Goal: Navigation & Orientation: Find specific page/section

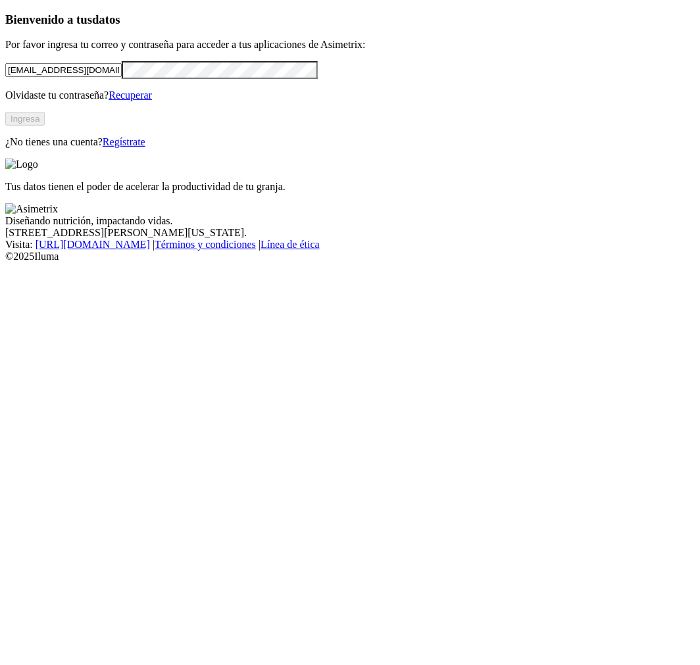
type input "feliperamirez@sanmarino.com.co"
click at [24, 148] on div "Bienvenido a tus datos Por favor ingresa tu correo y contraseña para acceder a …" at bounding box center [350, 81] width 690 height 136
click at [45, 126] on button "Ingresa" at bounding box center [24, 119] width 39 height 14
